Goal: Navigation & Orientation: Find specific page/section

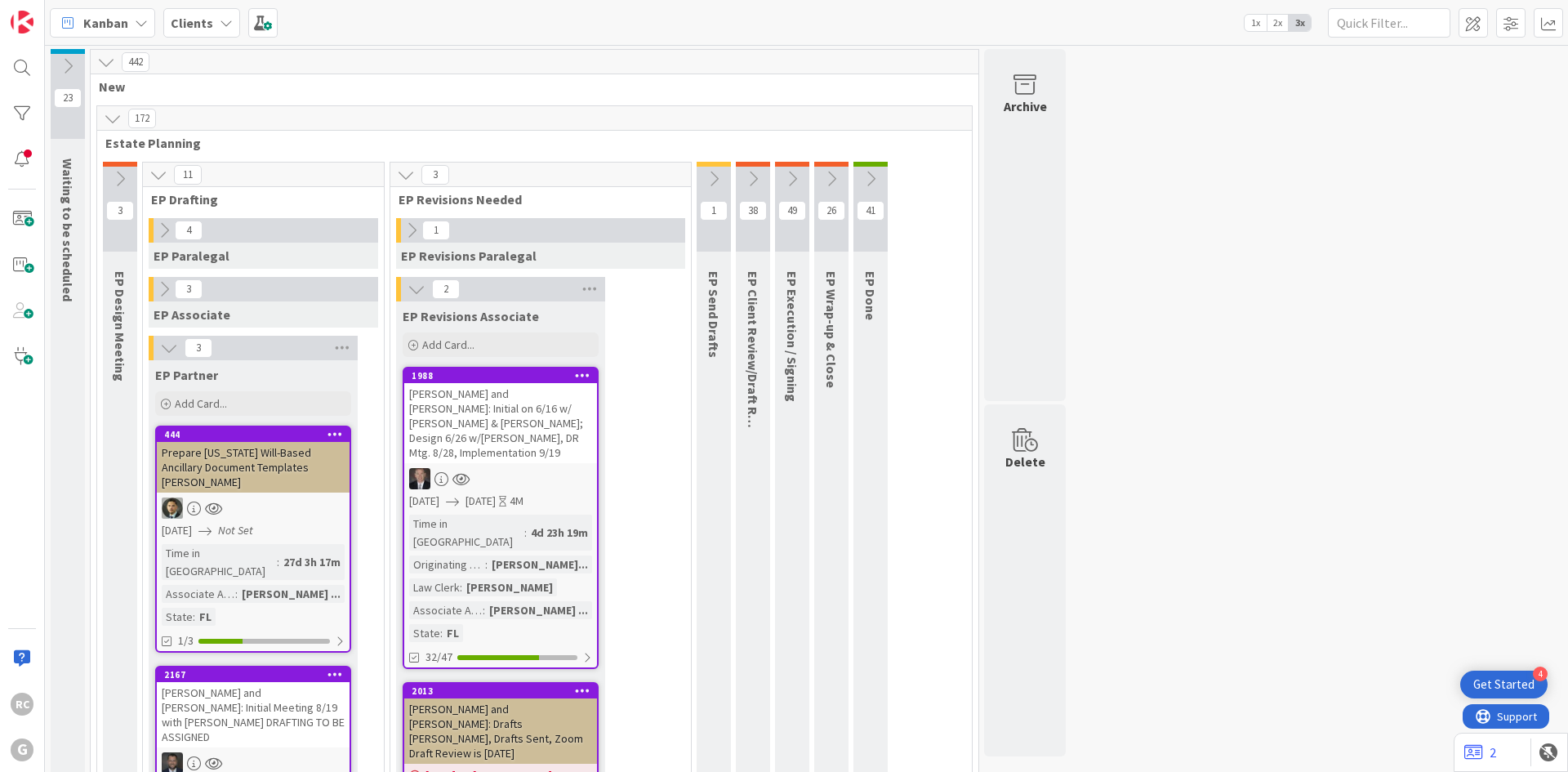
scroll to position [3348, 0]
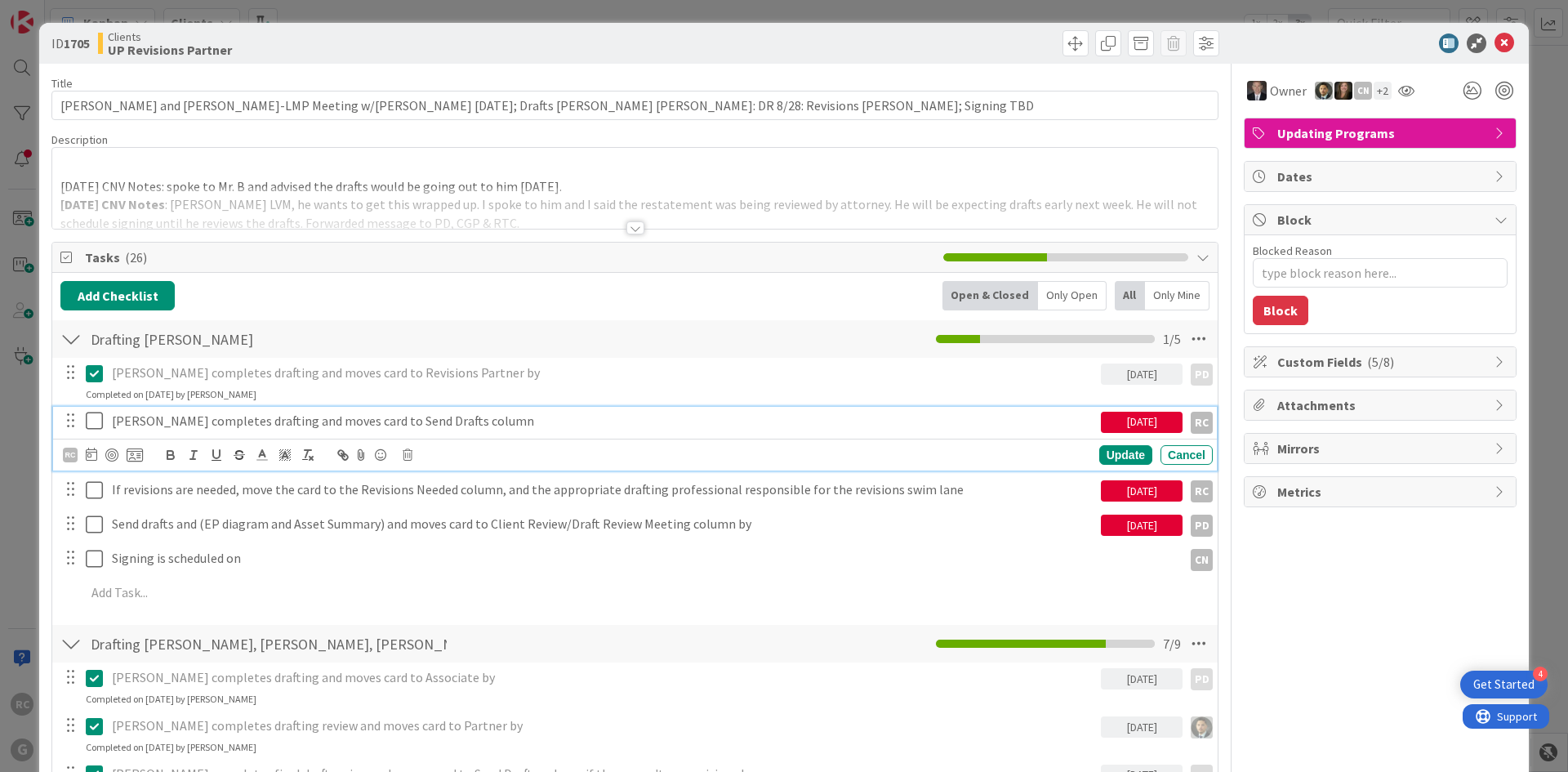
click at [94, 420] on icon at bounding box center [95, 420] width 17 height 20
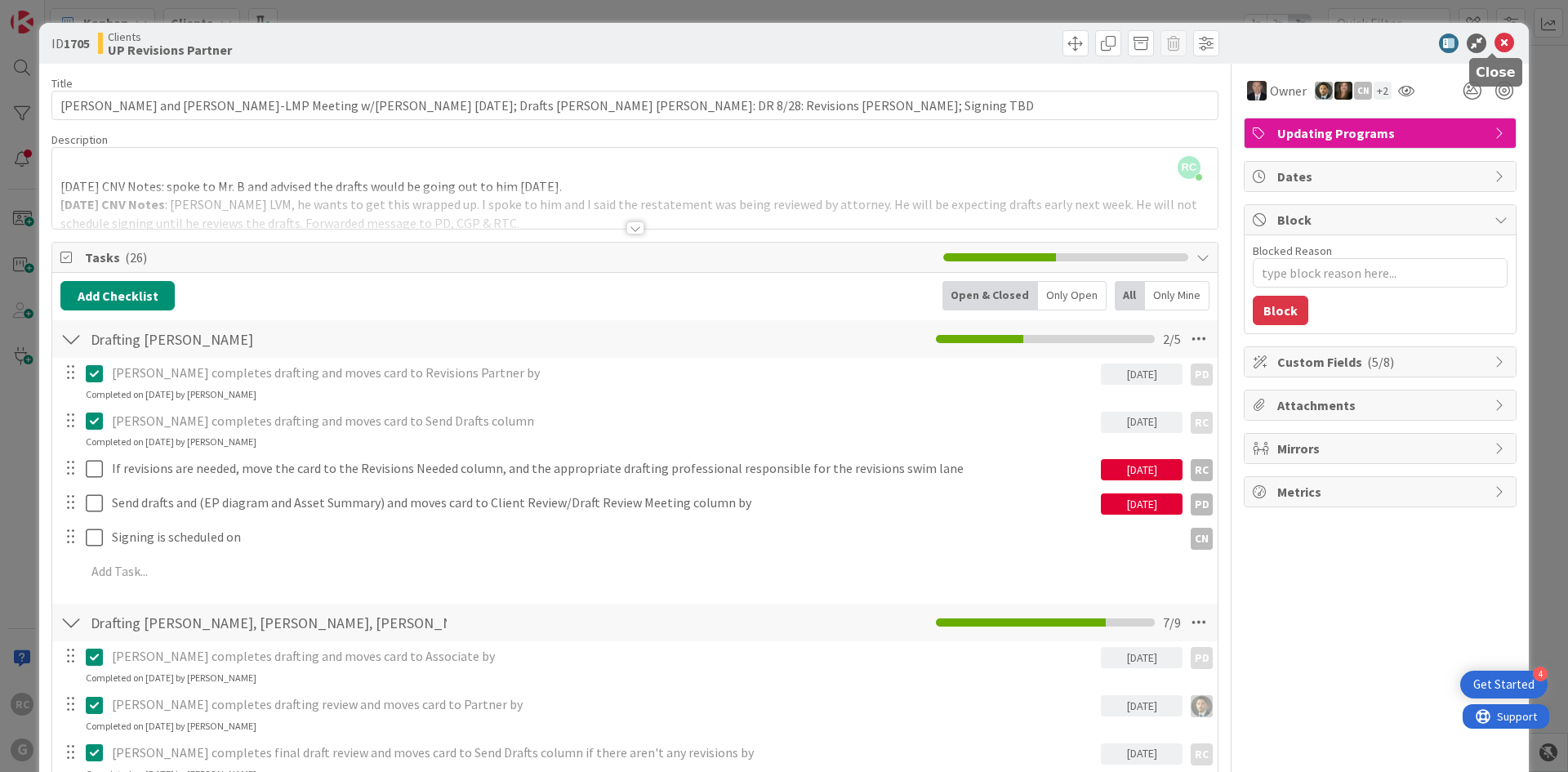
click at [1494, 44] on icon at bounding box center [1504, 43] width 20 height 20
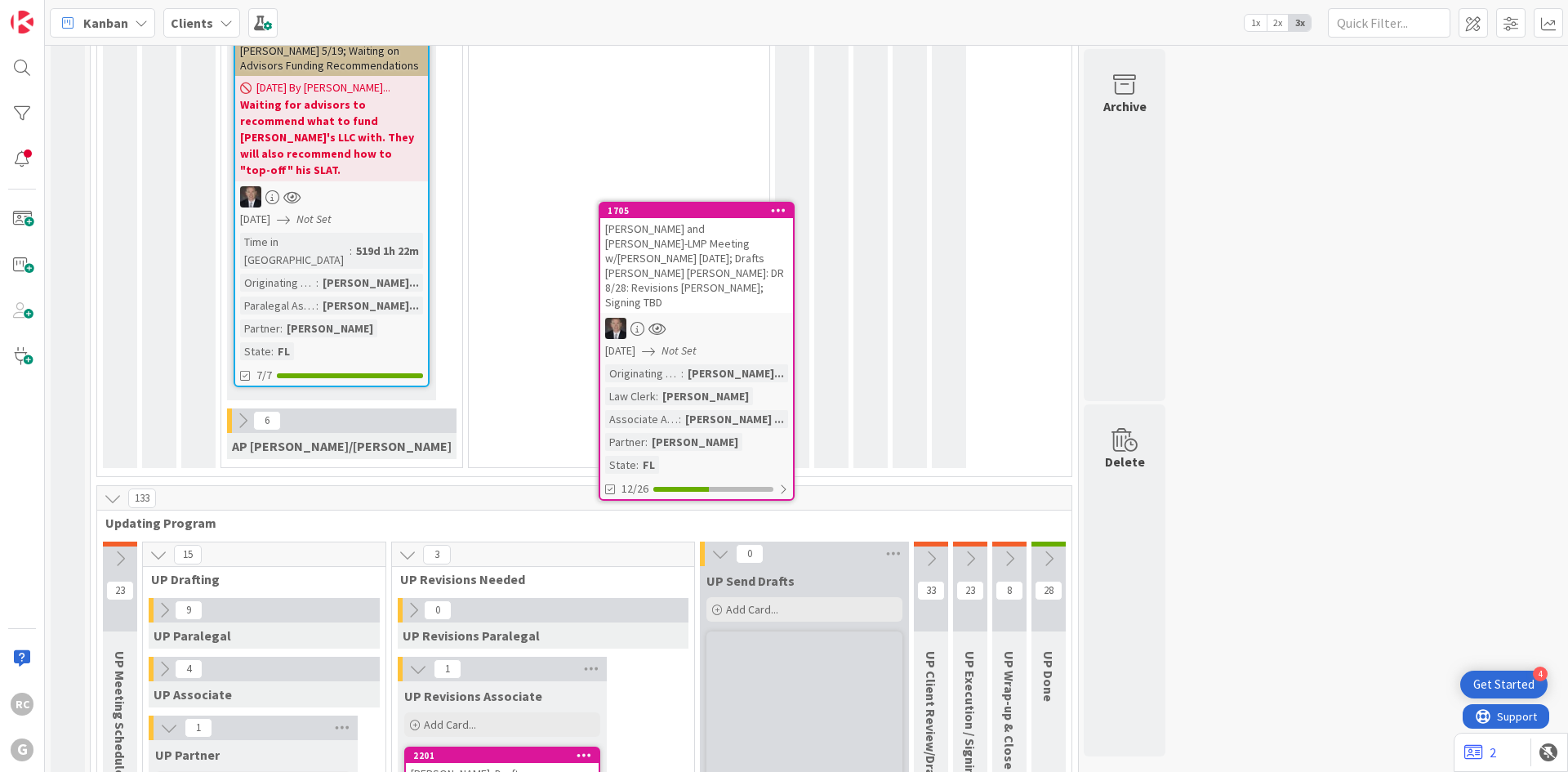
scroll to position [3136, 0]
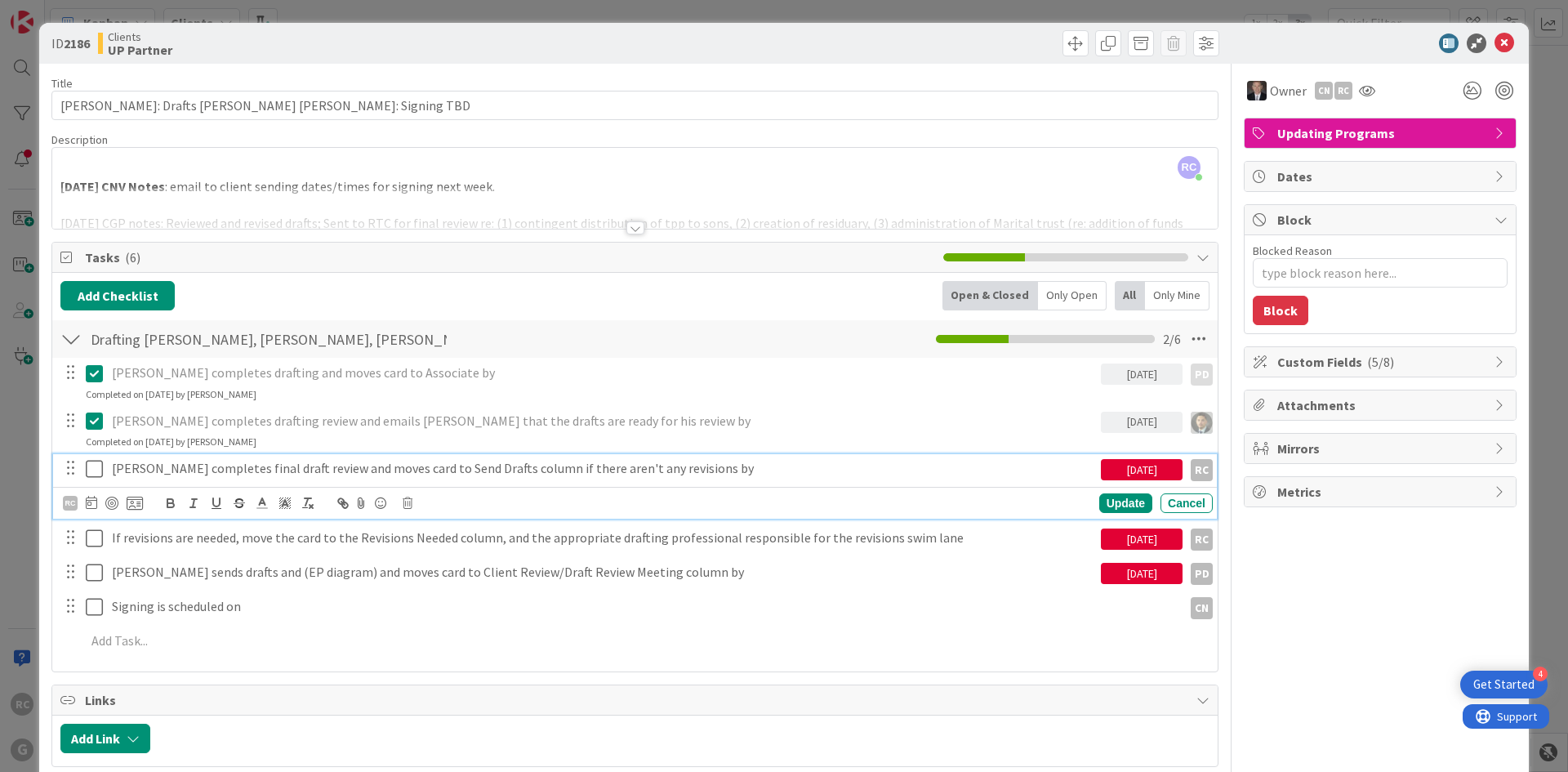
click at [88, 474] on icon at bounding box center [95, 469] width 17 height 20
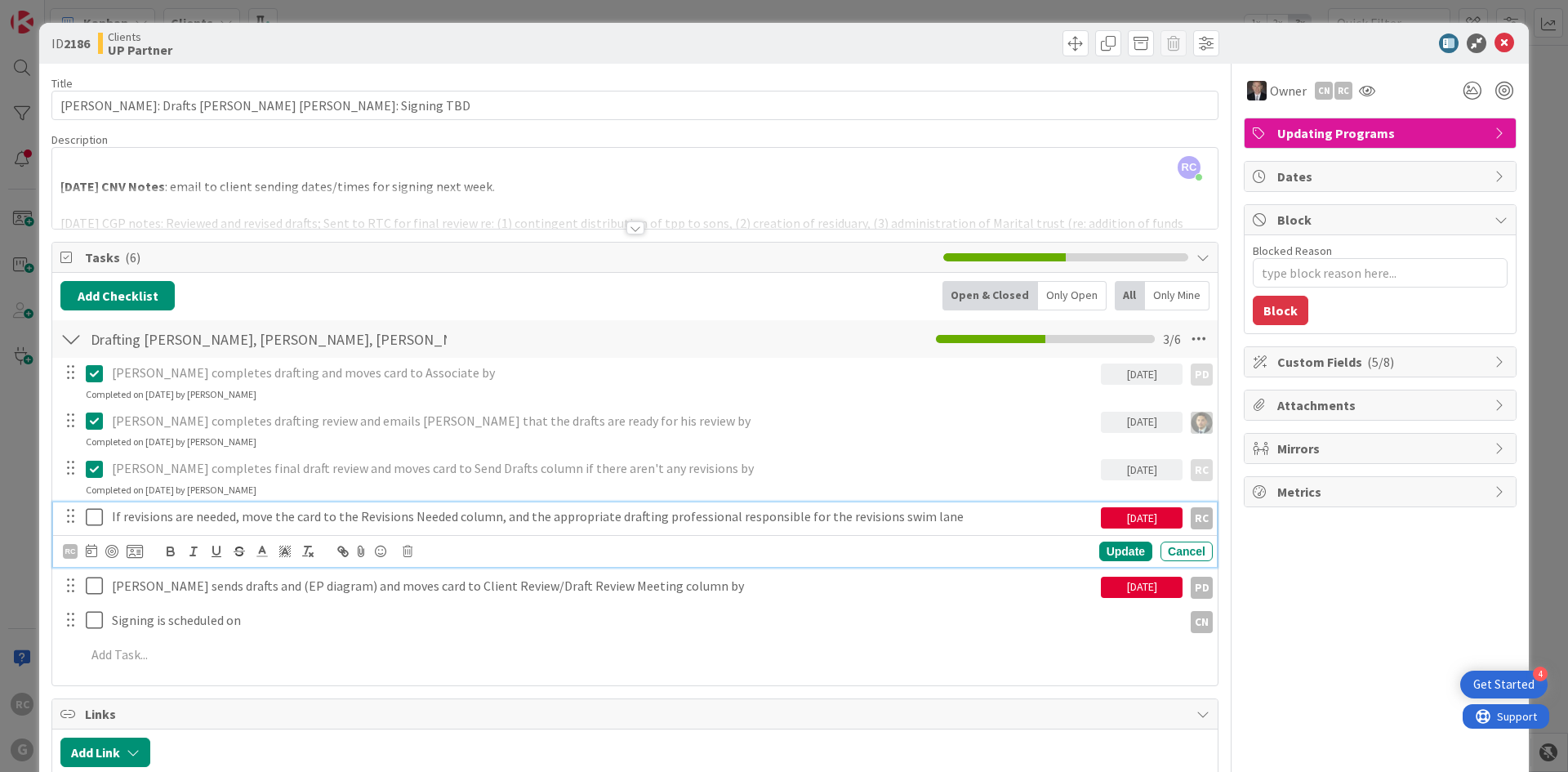
click at [88, 517] on icon at bounding box center [95, 517] width 17 height 20
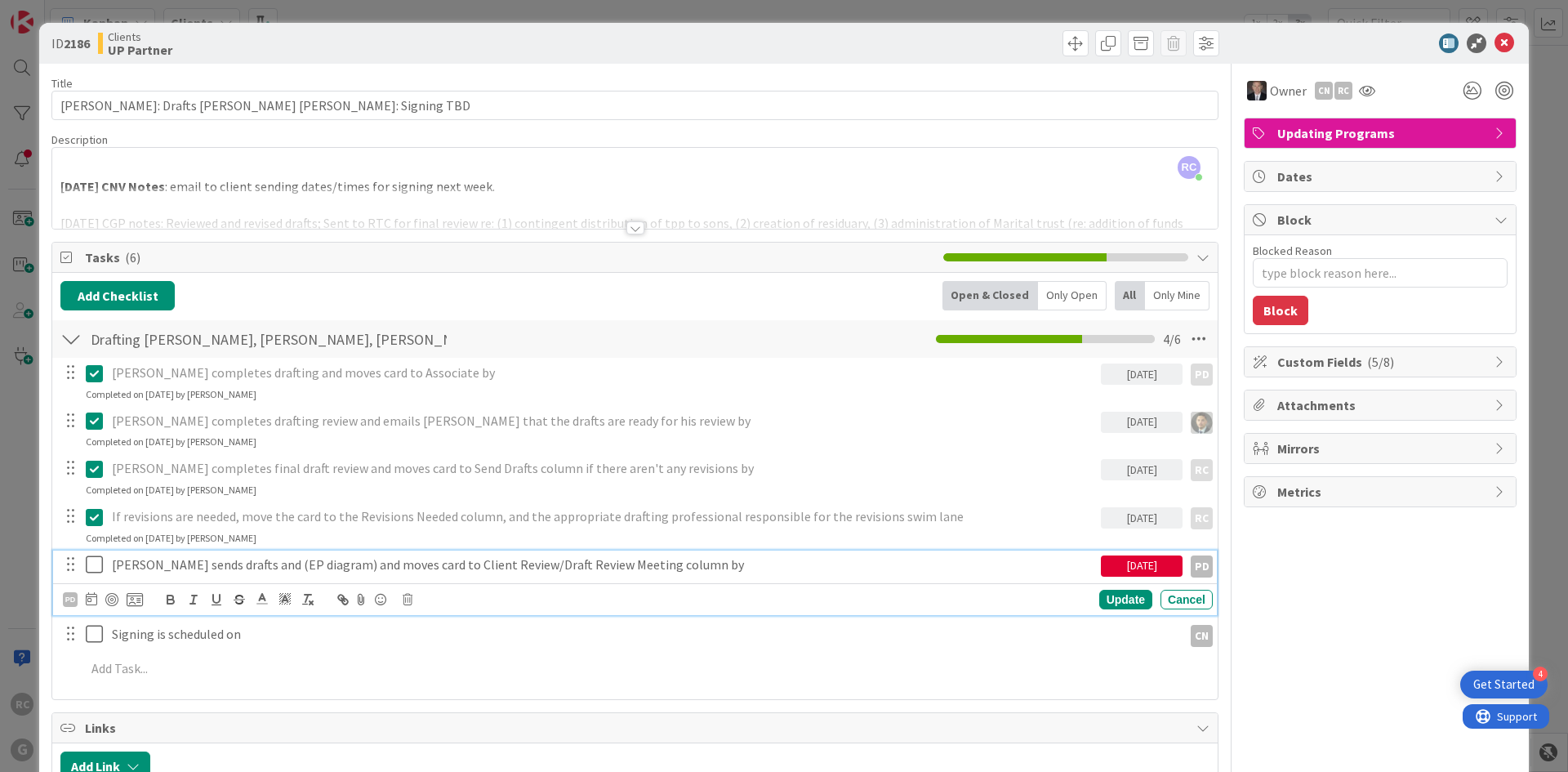
click at [91, 558] on icon at bounding box center [95, 564] width 17 height 20
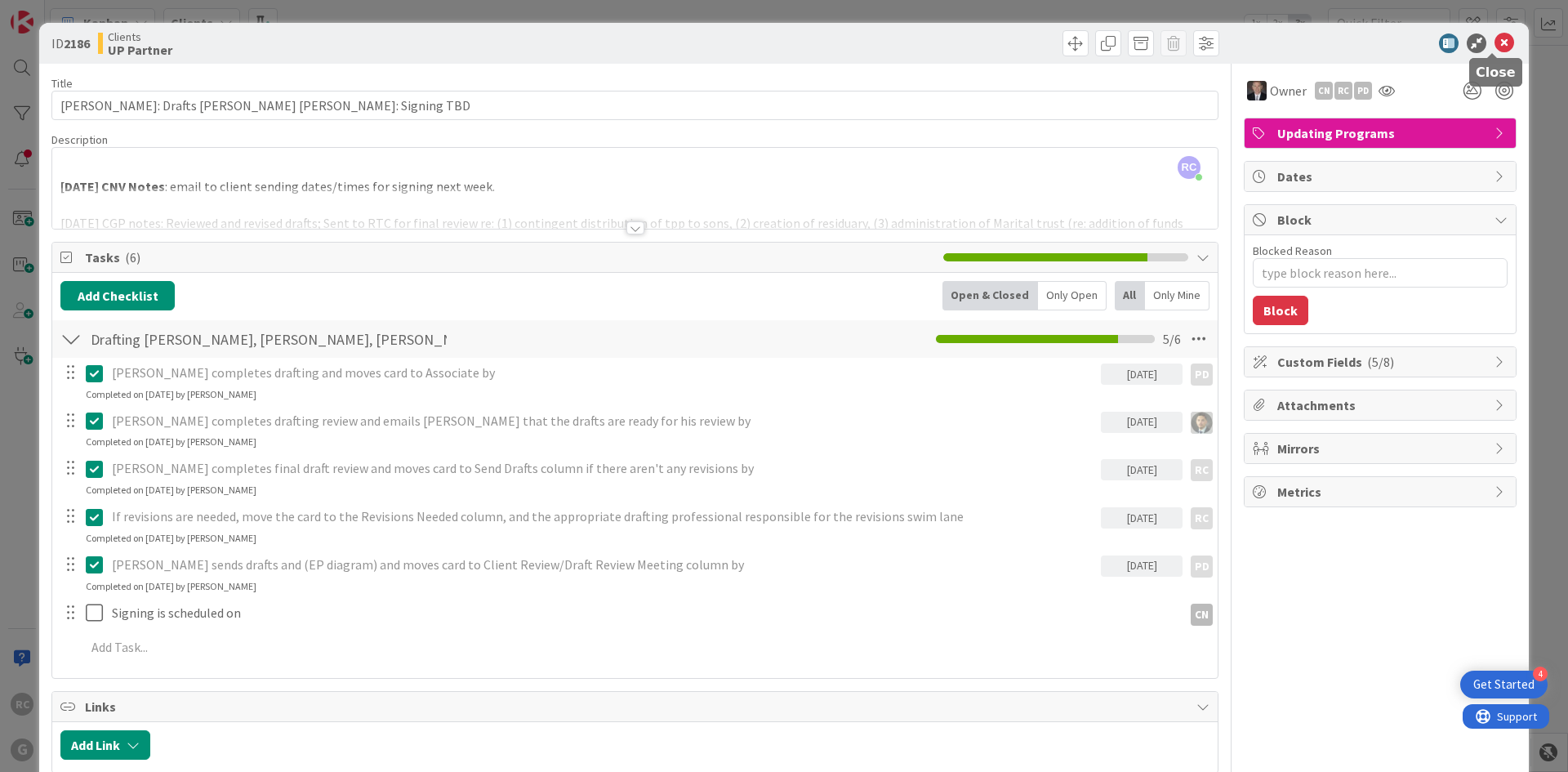
click at [1494, 43] on icon at bounding box center [1504, 43] width 20 height 20
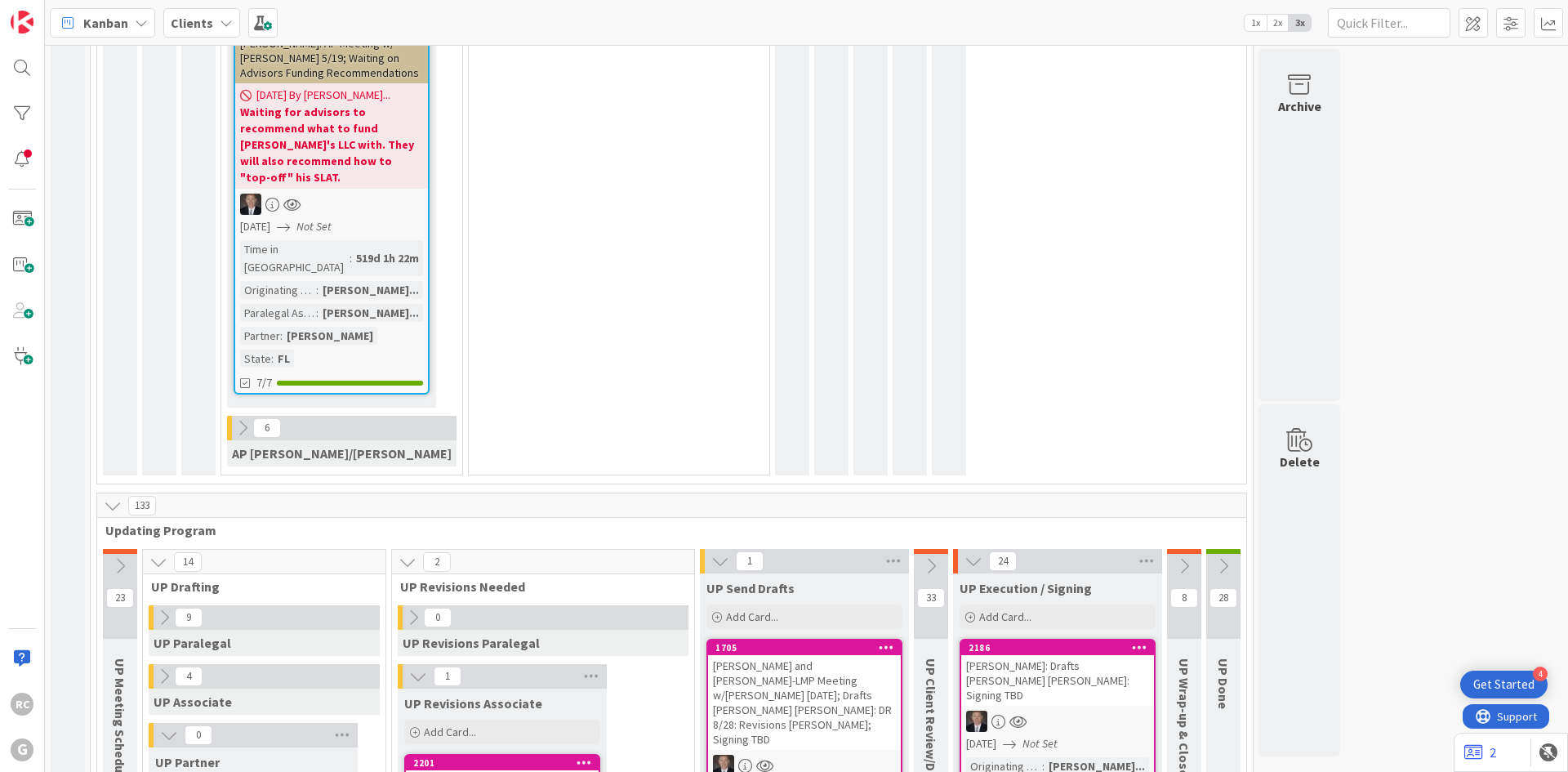
click at [965, 552] on icon at bounding box center [974, 560] width 18 height 18
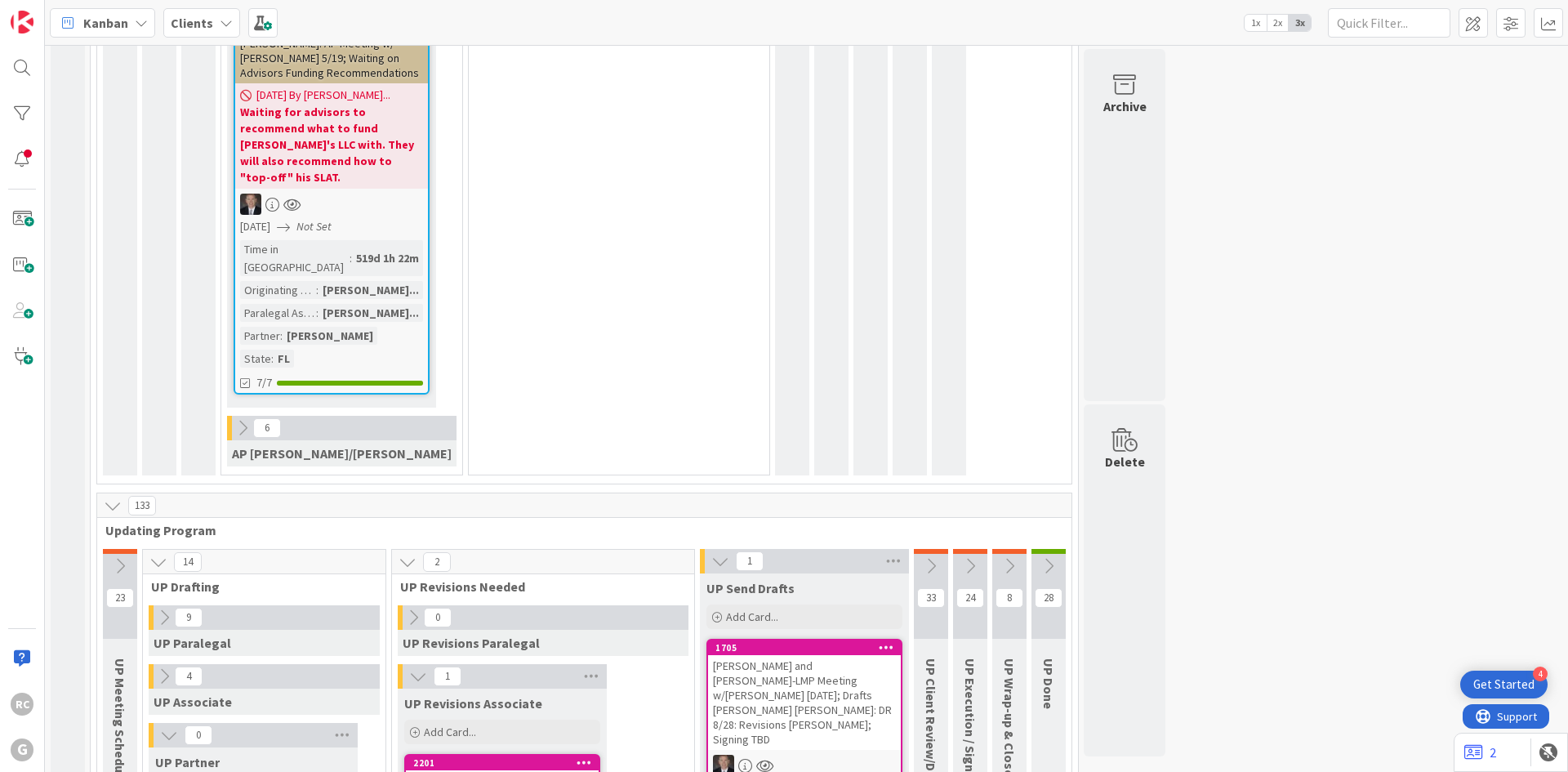
click at [712, 552] on icon at bounding box center [720, 560] width 18 height 18
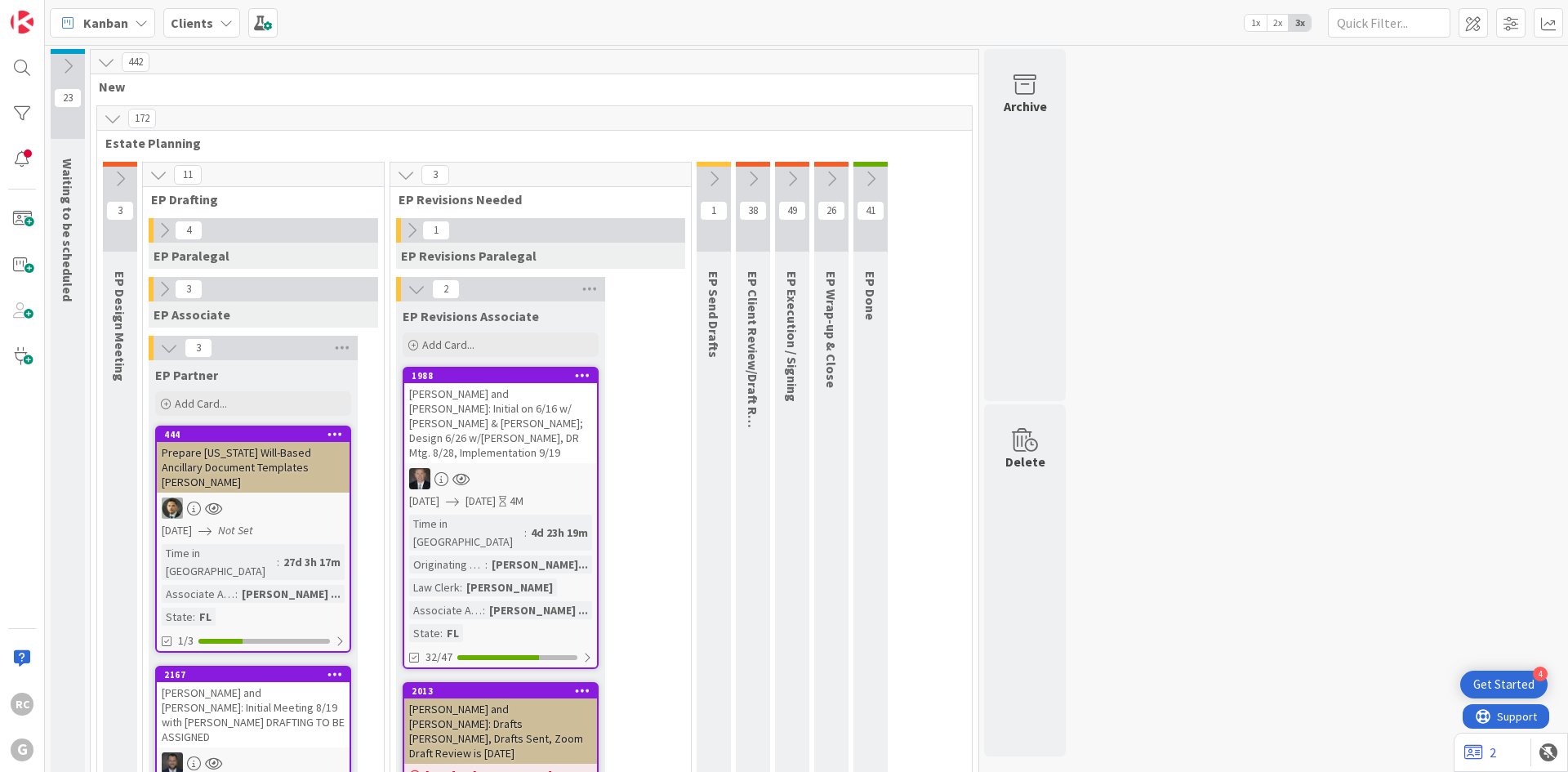
scroll to position [163, 0]
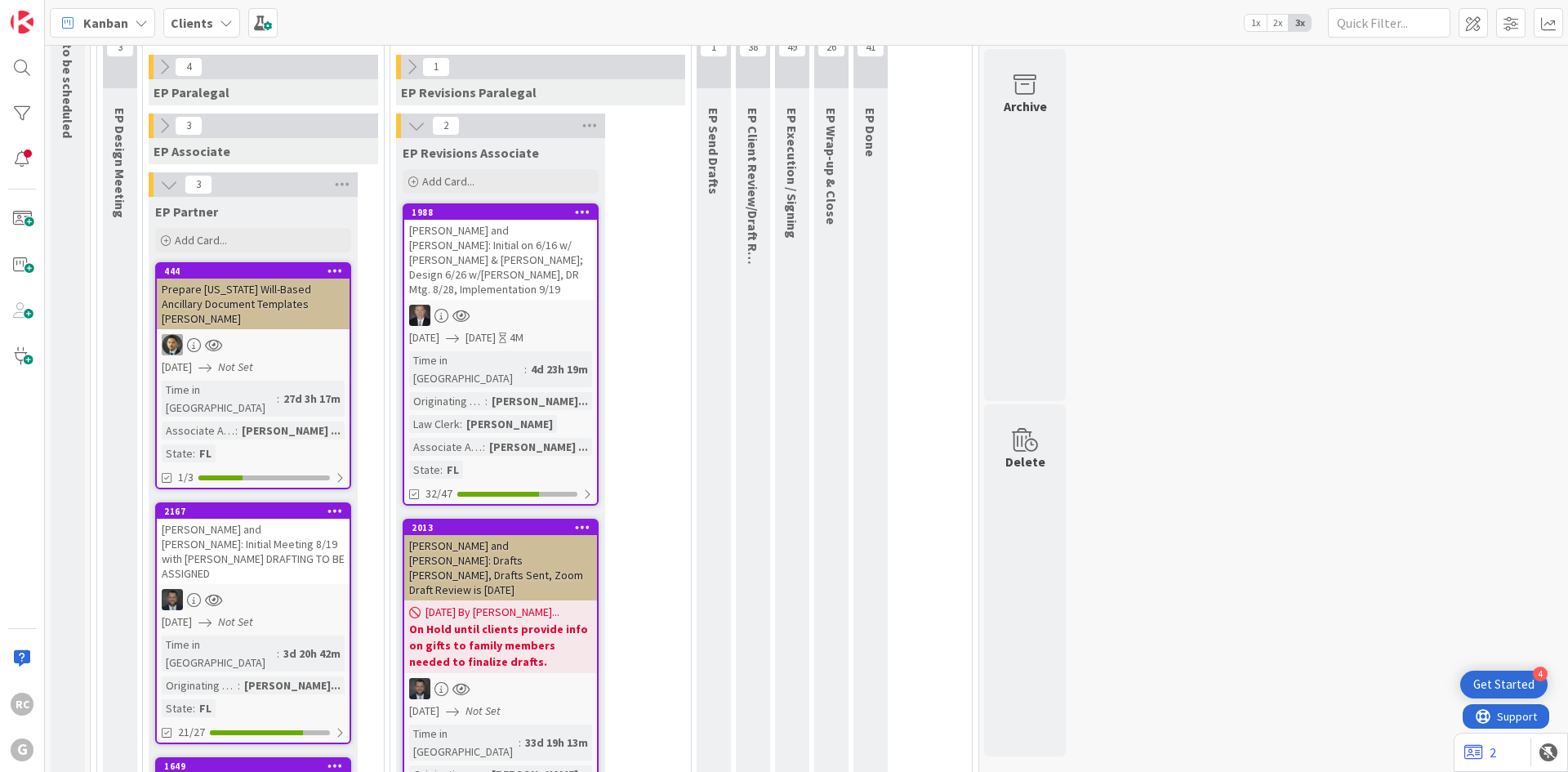
click at [407, 118] on icon at bounding box center [416, 126] width 18 height 18
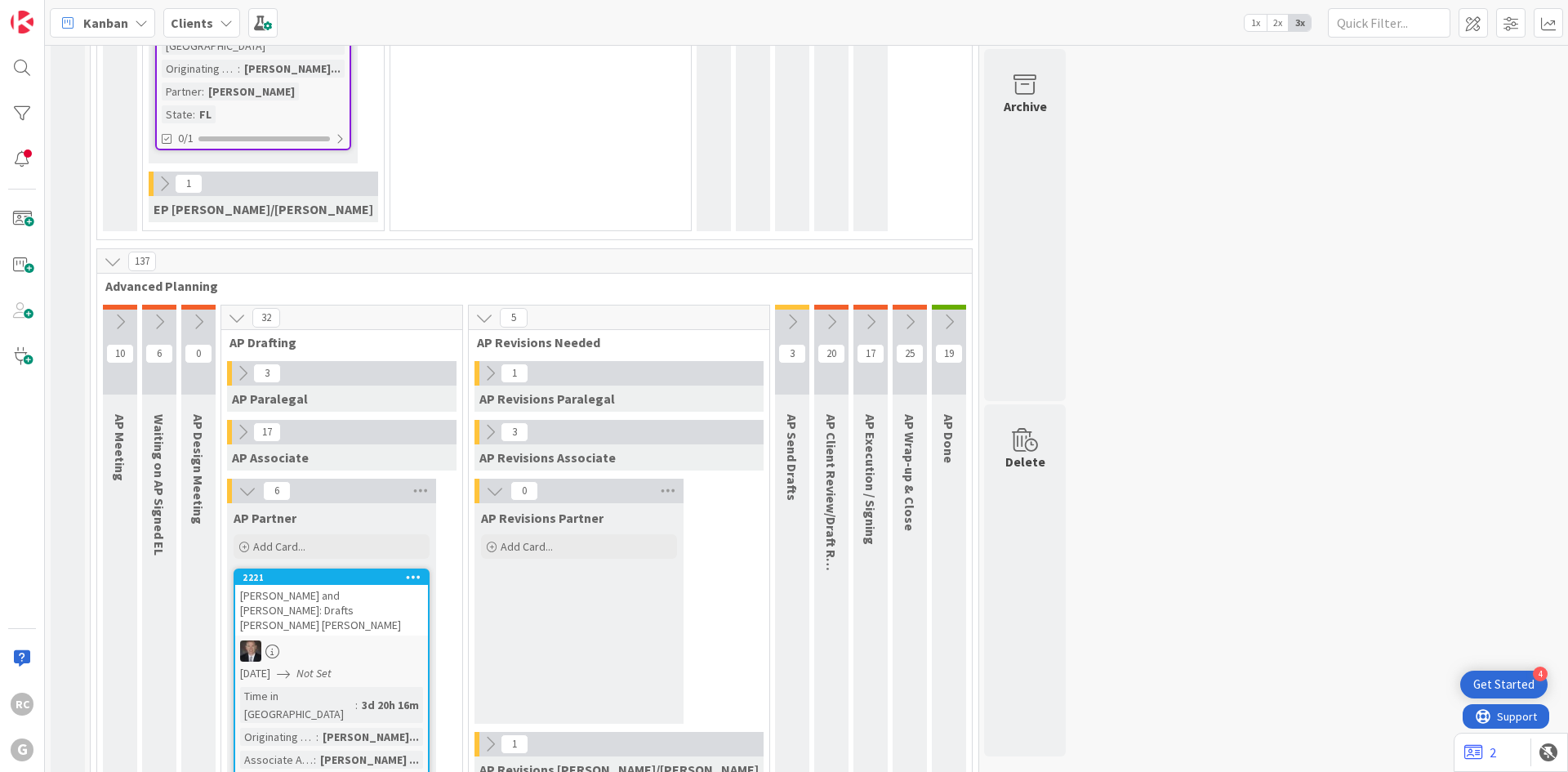
scroll to position [1388, 0]
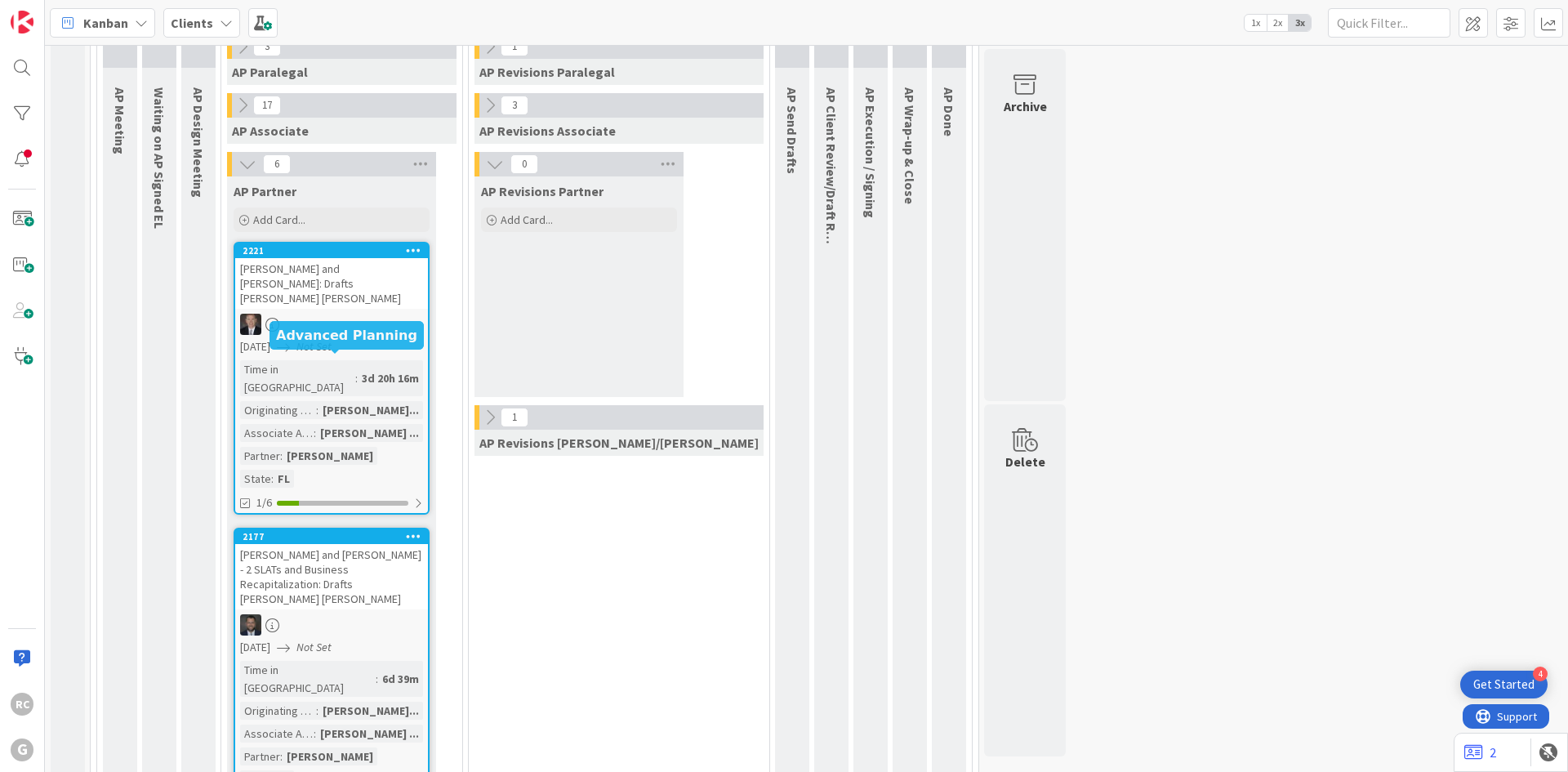
click at [336, 544] on div "[PERSON_NAME] and [PERSON_NAME] - 2 SLATs and Business Recapitalization: Drafts…" at bounding box center [332, 576] width 193 height 65
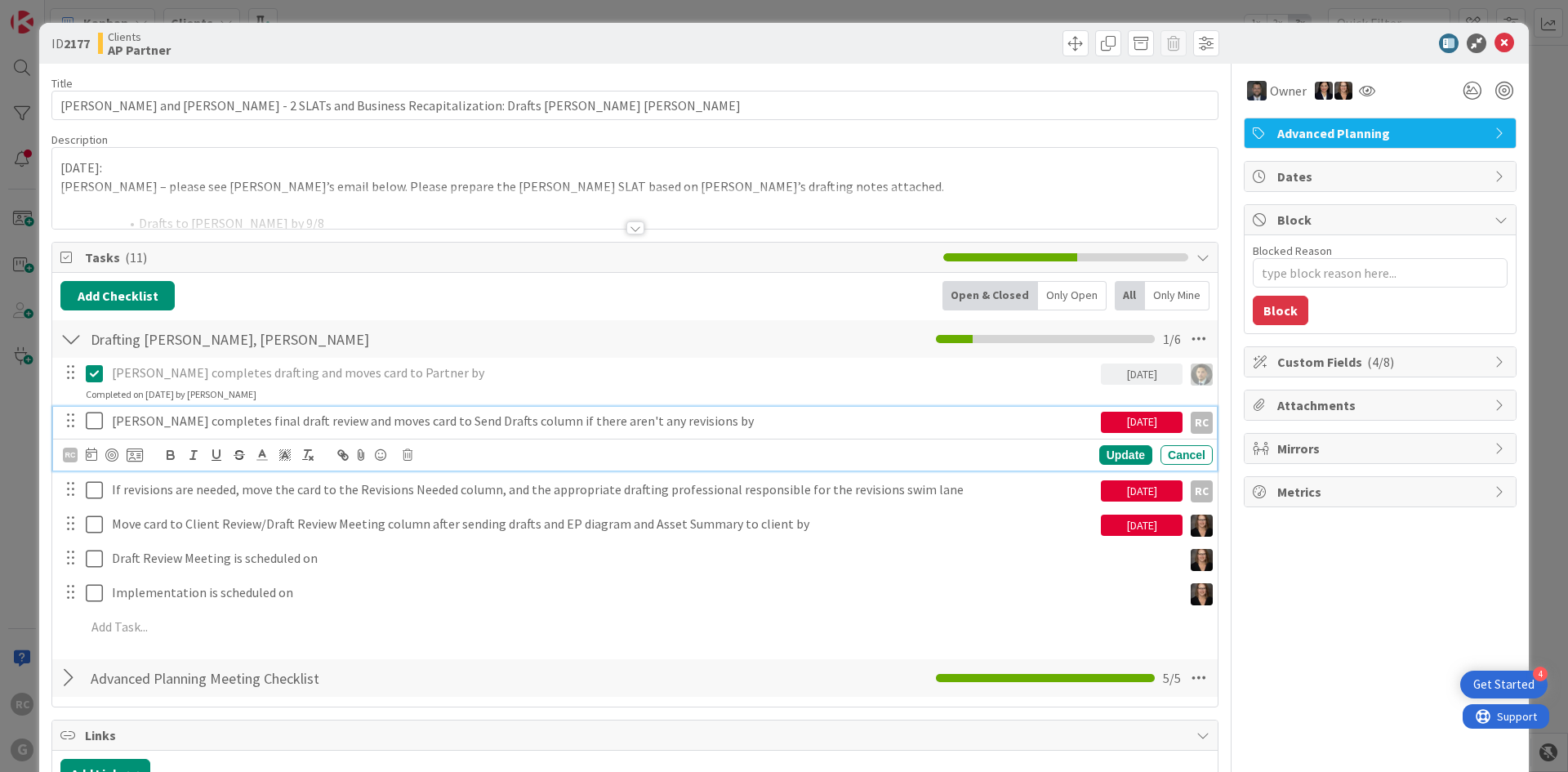
click at [95, 418] on icon at bounding box center [95, 420] width 17 height 20
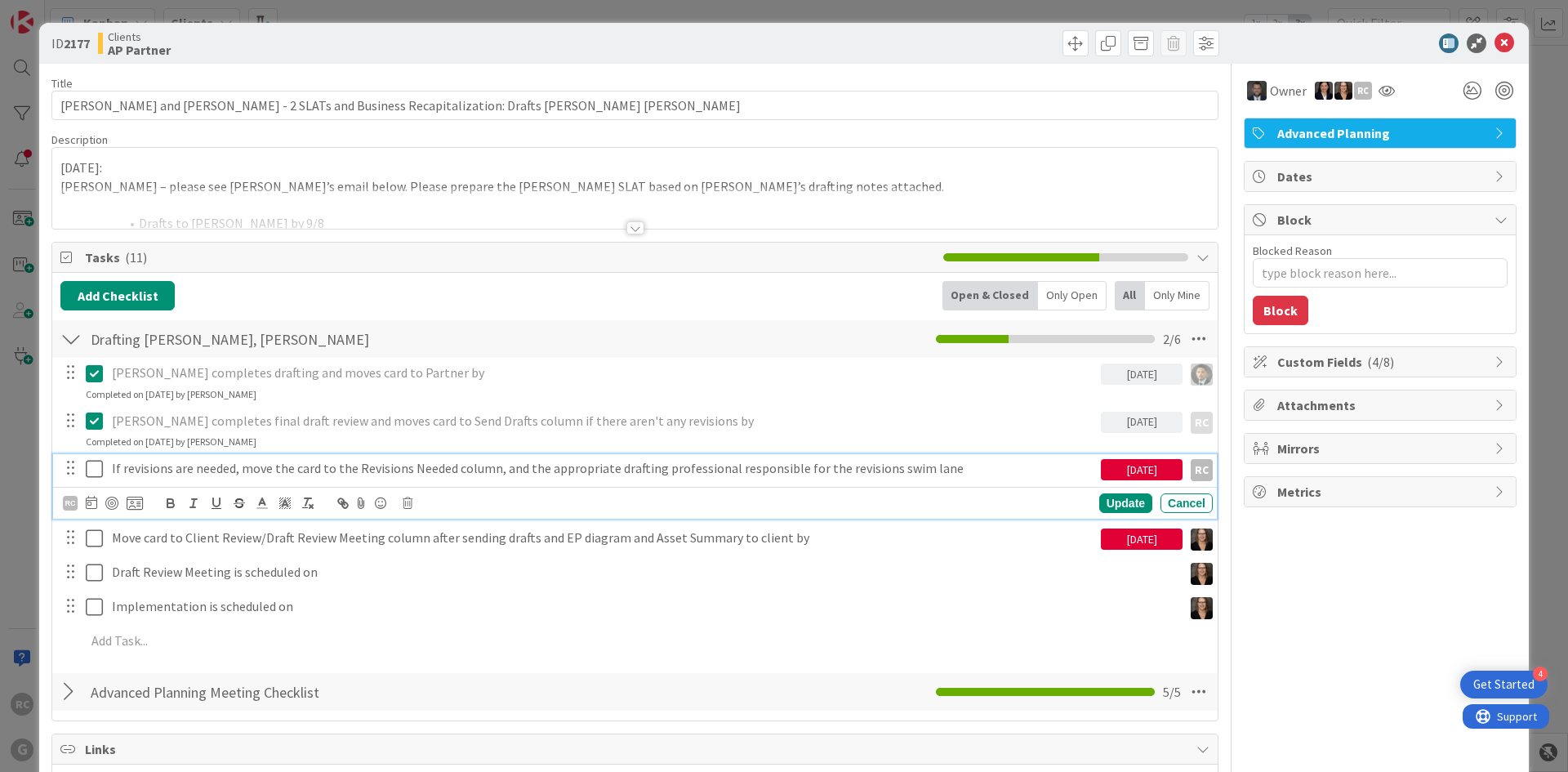
click at [98, 468] on icon at bounding box center [95, 469] width 17 height 20
type textarea "x"
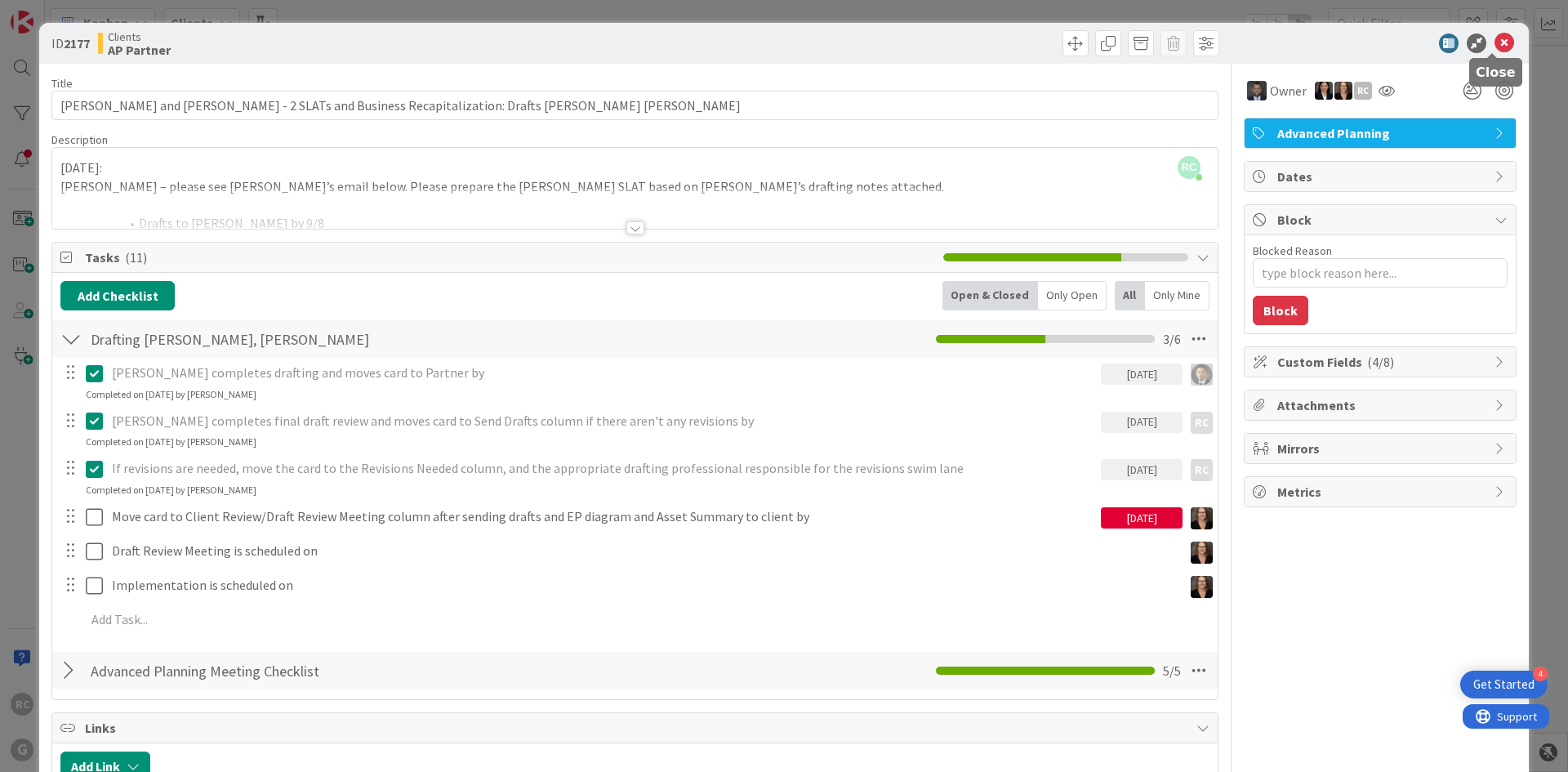
click at [1494, 40] on icon at bounding box center [1504, 43] width 20 height 20
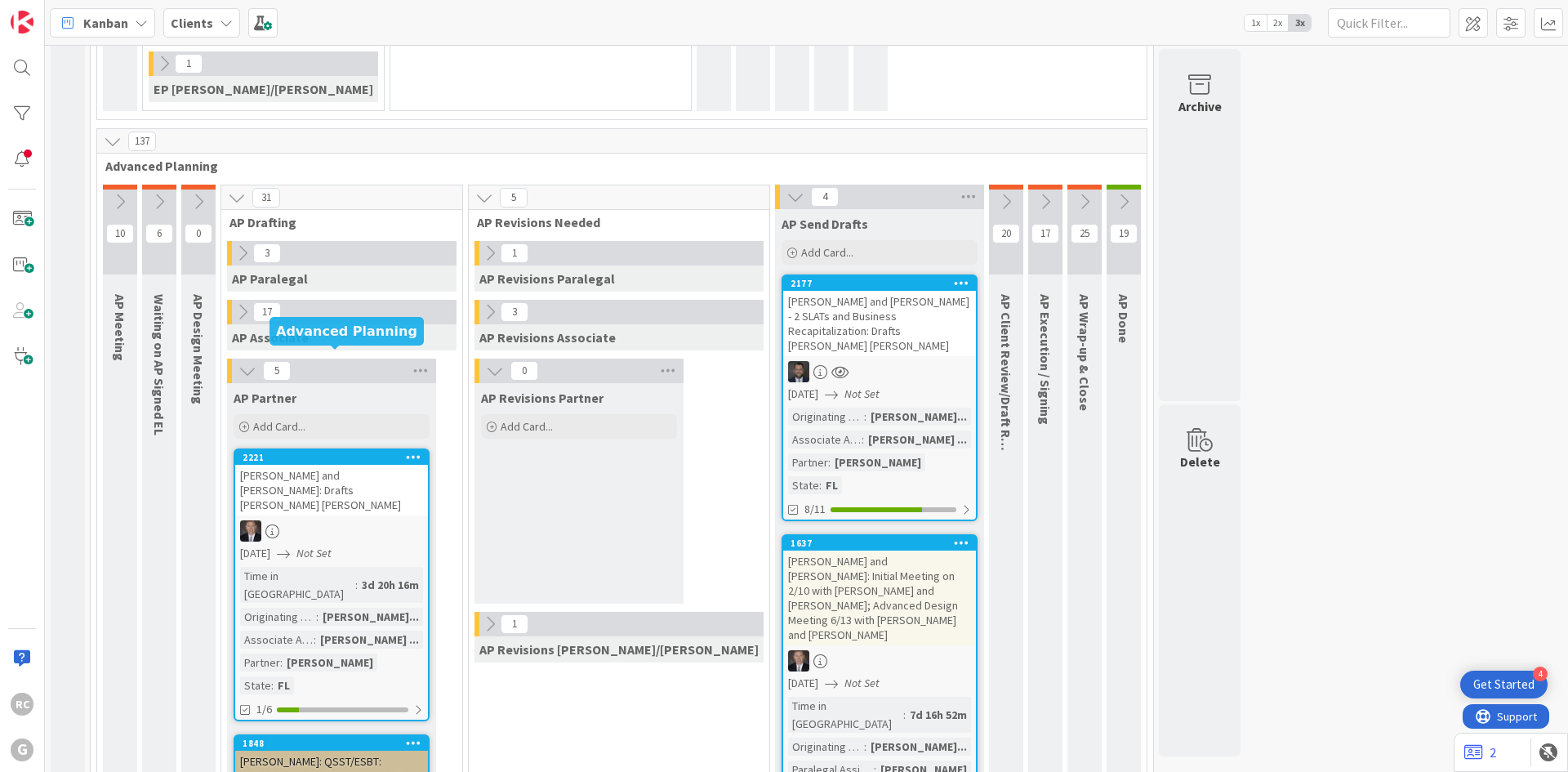
scroll to position [1172, 0]
